Goal: Task Accomplishment & Management: Use online tool/utility

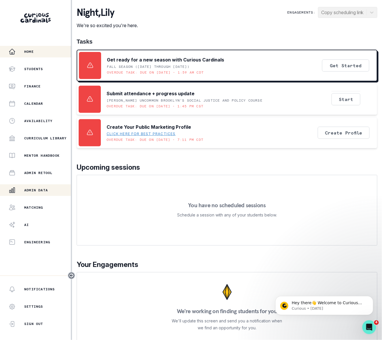
click at [43, 188] on p "Admin Data" at bounding box center [36, 190] width 24 height 5
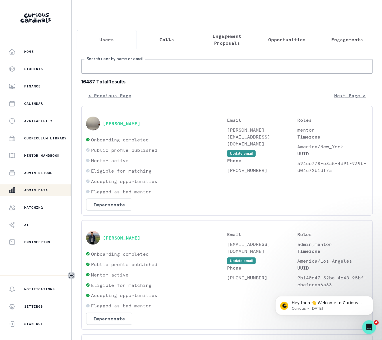
click at [118, 71] on input "Search user by name or email" at bounding box center [227, 66] width 292 height 14
paste input "[PERSON_NAME]"
type input "[PERSON_NAME]"
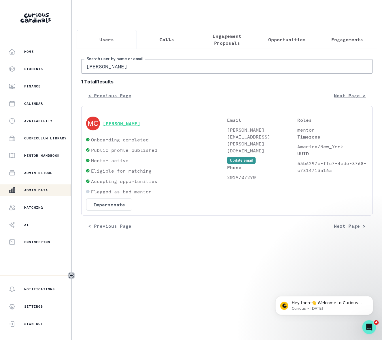
click at [124, 126] on button "[PERSON_NAME]" at bounding box center [121, 124] width 37 height 6
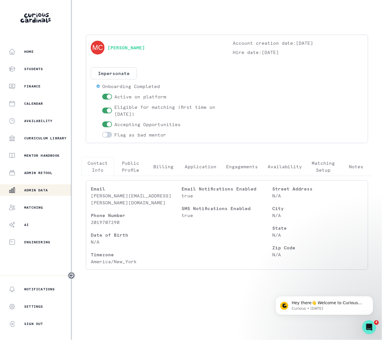
click at [243, 167] on p "Engagements" at bounding box center [242, 166] width 32 height 7
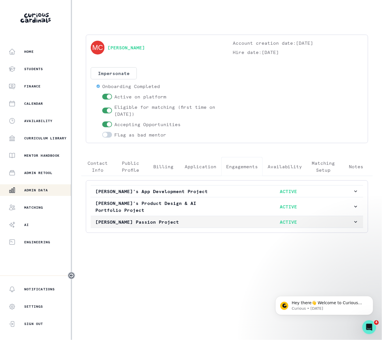
click at [356, 223] on icon "button" at bounding box center [356, 222] width 6 height 6
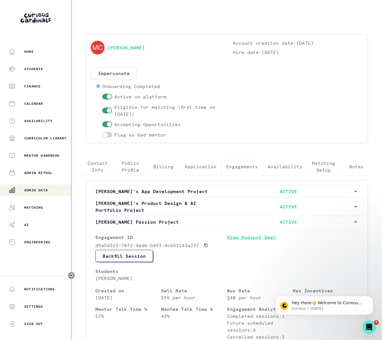
click at [262, 240] on link "View Hubspot Deal" at bounding box center [293, 242] width 132 height 16
click at [50, 189] on div "Admin Data" at bounding box center [40, 190] width 62 height 7
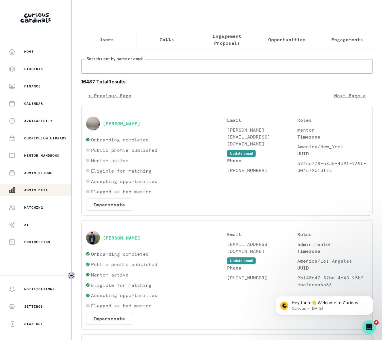
click at [91, 72] on input "Search user by name or email" at bounding box center [227, 66] width 292 height 14
paste input "Hi [Parent Name], Thank you for reaching out! To pause your subscription, pleas…"
type input "Hi [Parent Name], Thank you for reaching out! To pause your subscription, pleas…"
type input "Gaya vinay"
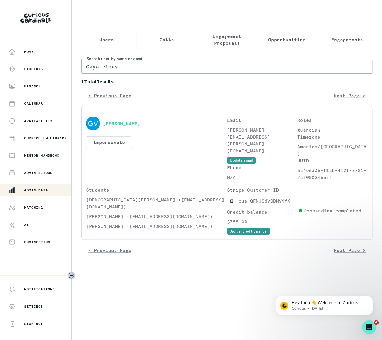
drag, startPoint x: 123, startPoint y: 73, endPoint x: 88, endPoint y: 64, distance: 36.1
click at [85, 66] on input "Gaya vinay" at bounding box center [227, 66] width 292 height 14
paste input "Hi [Parent Name], Thank you for reaching out! **If you wish to cancel your subs…"
type input "[PERSON_NAME]"
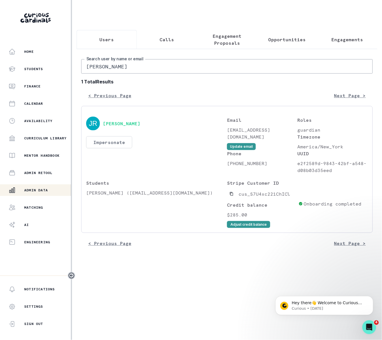
click at [112, 148] on button "Impersonate" at bounding box center [109, 142] width 46 height 12
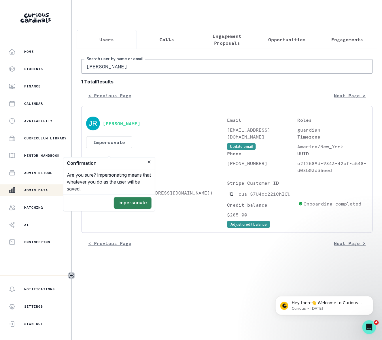
click at [130, 202] on button "Impersonate" at bounding box center [133, 203] width 38 height 12
